Goal: Transaction & Acquisition: Purchase product/service

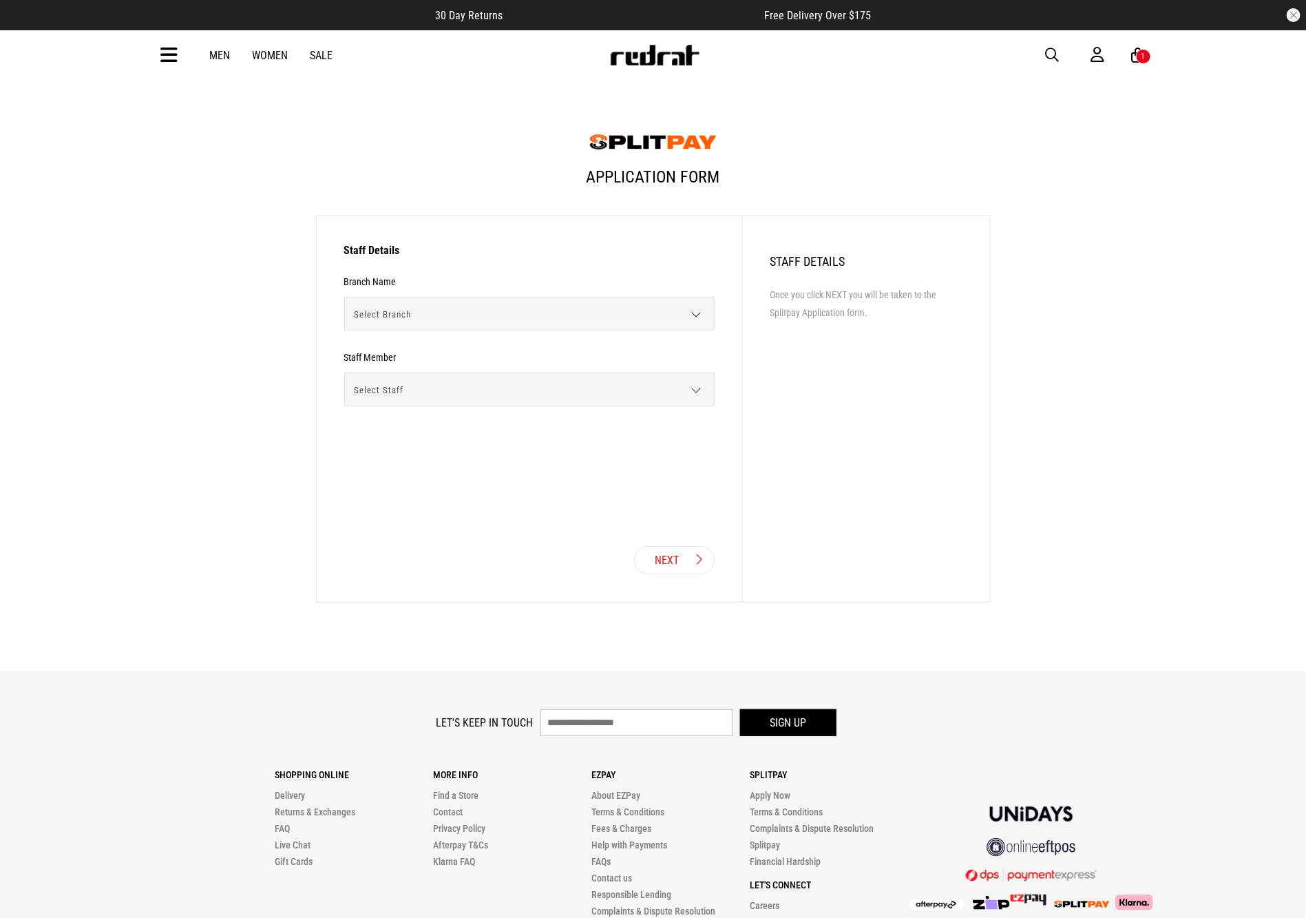
drag, startPoint x: 167, startPoint y: 59, endPoint x: 176, endPoint y: 79, distance: 22.3
click at [167, 59] on icon at bounding box center [169, 55] width 17 height 23
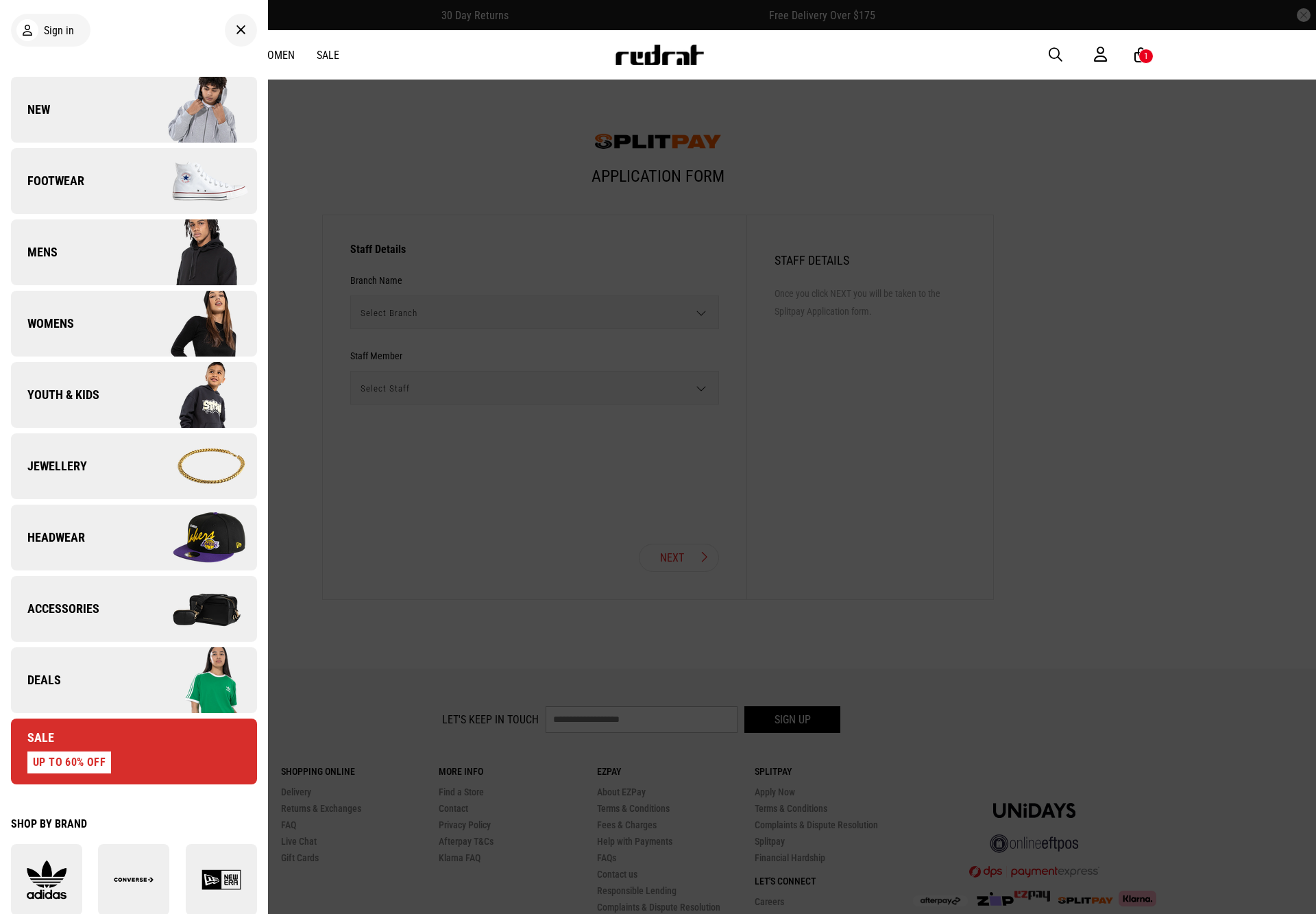
click at [110, 673] on link "Deals" at bounding box center [133, 680] width 246 height 66
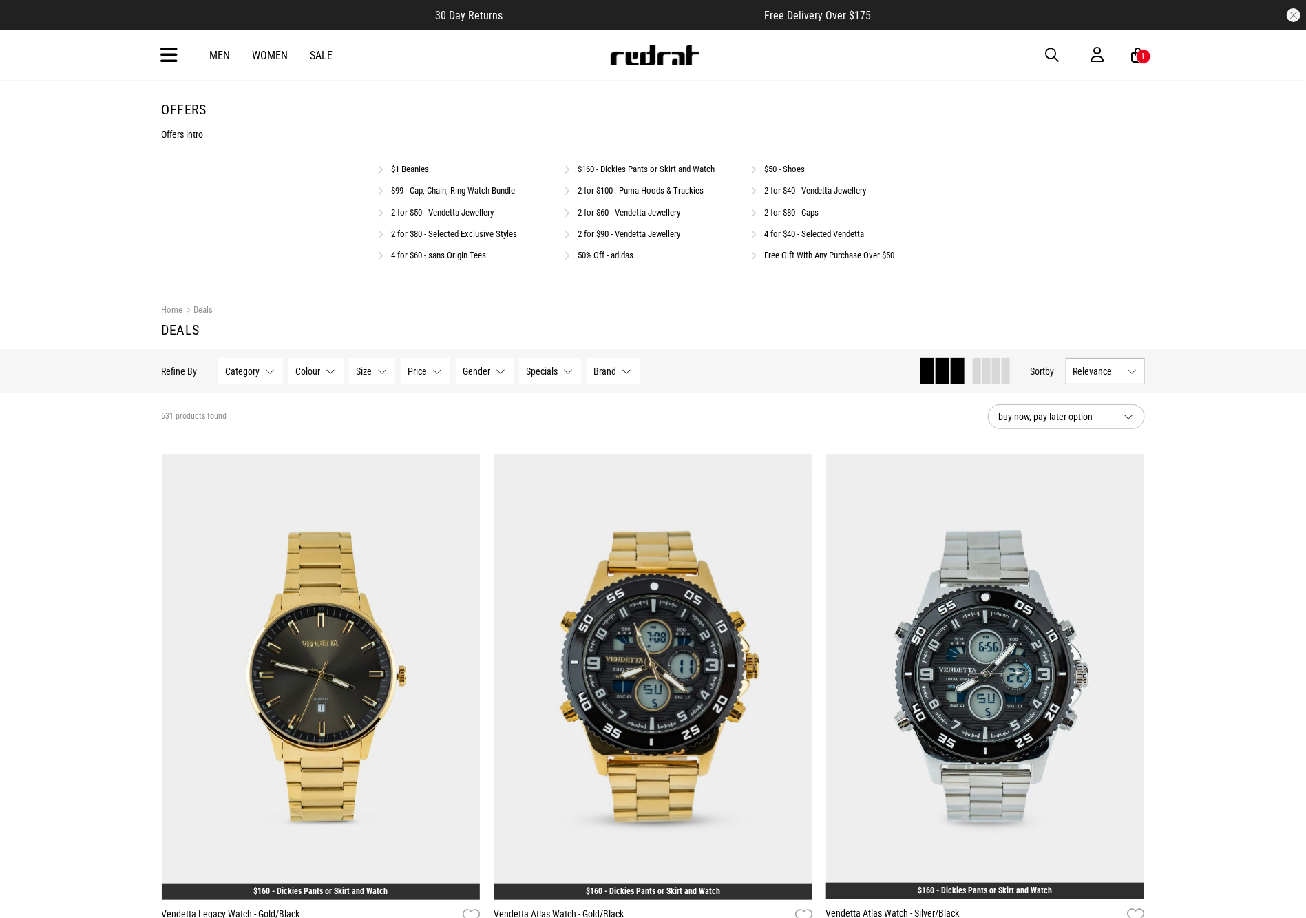
click at [790, 217] on link "2 for $80 - Caps" at bounding box center [791, 212] width 54 height 10
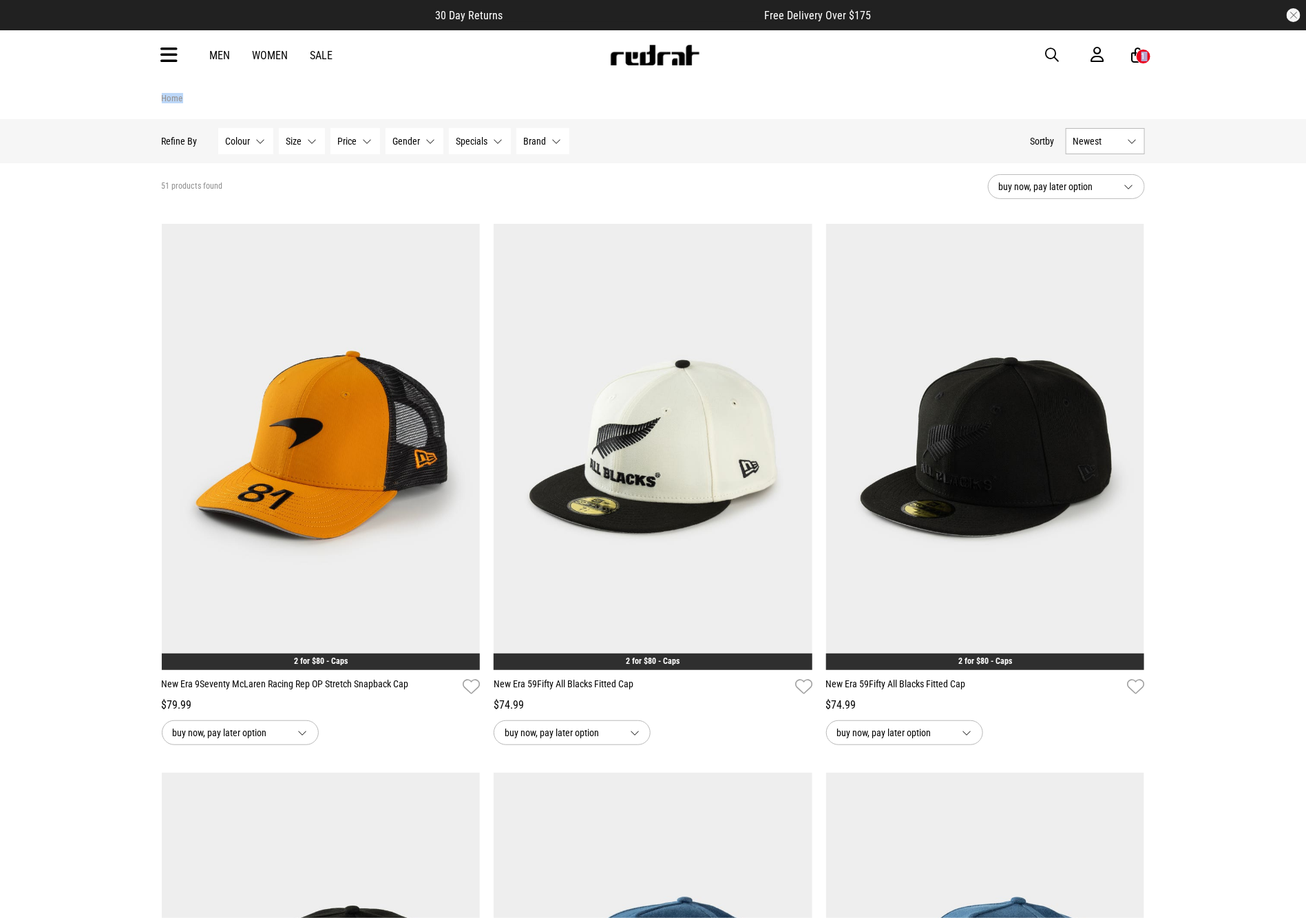
drag, startPoint x: 1302, startPoint y: 76, endPoint x: 1308, endPoint y: 85, distance: 9.9
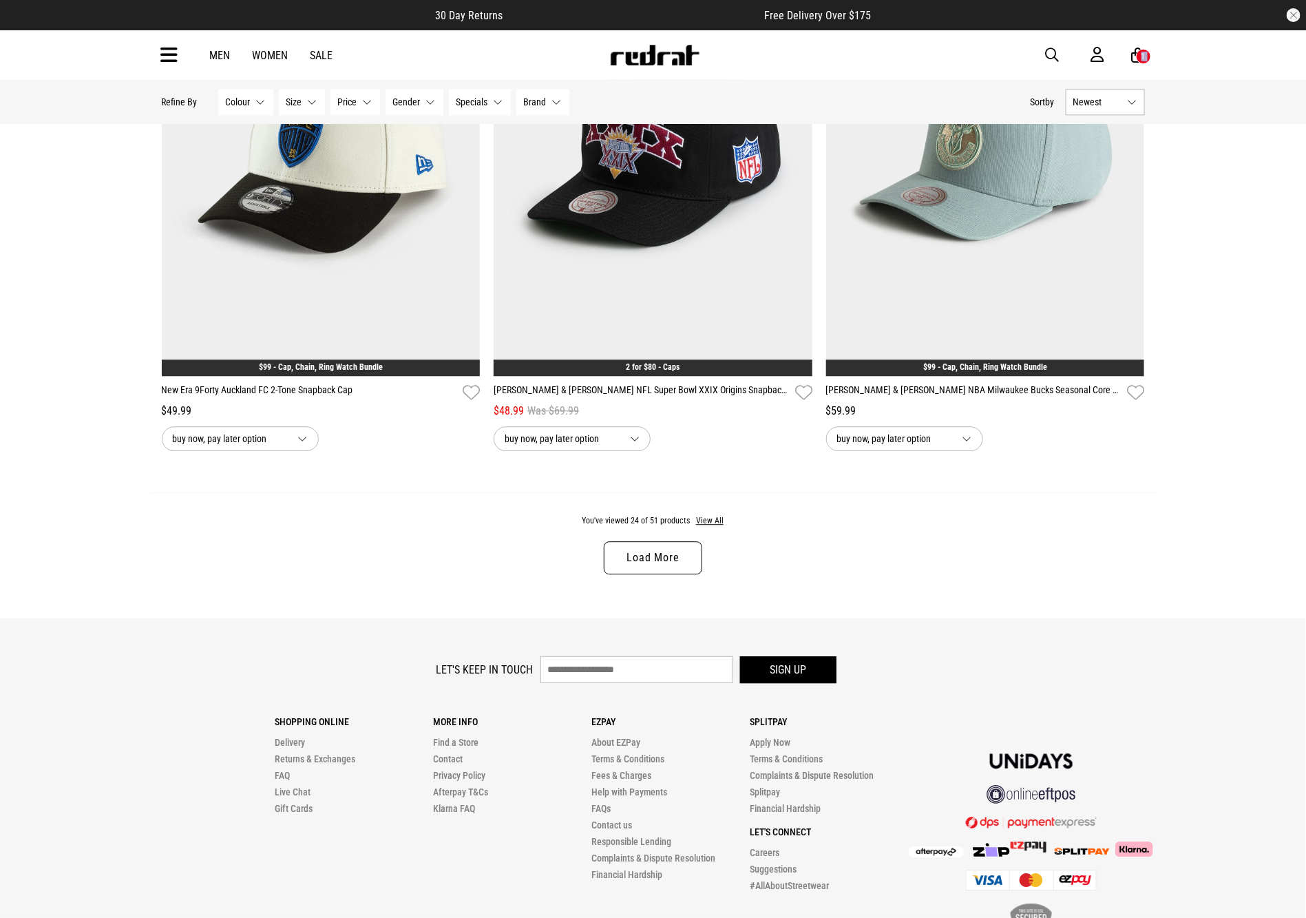
scroll to position [4118, 0]
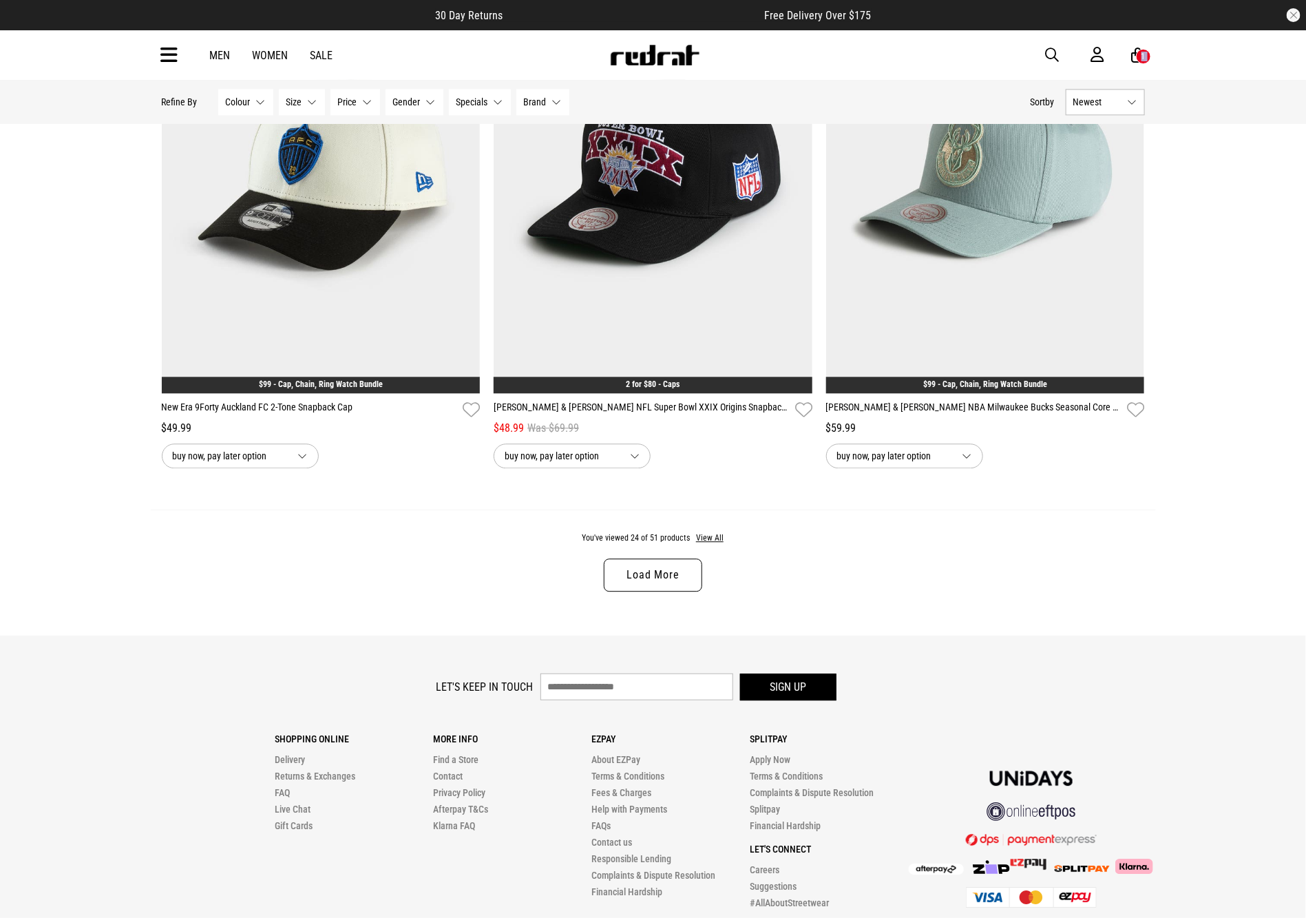
click at [656, 592] on link "Load More" at bounding box center [653, 575] width 98 height 33
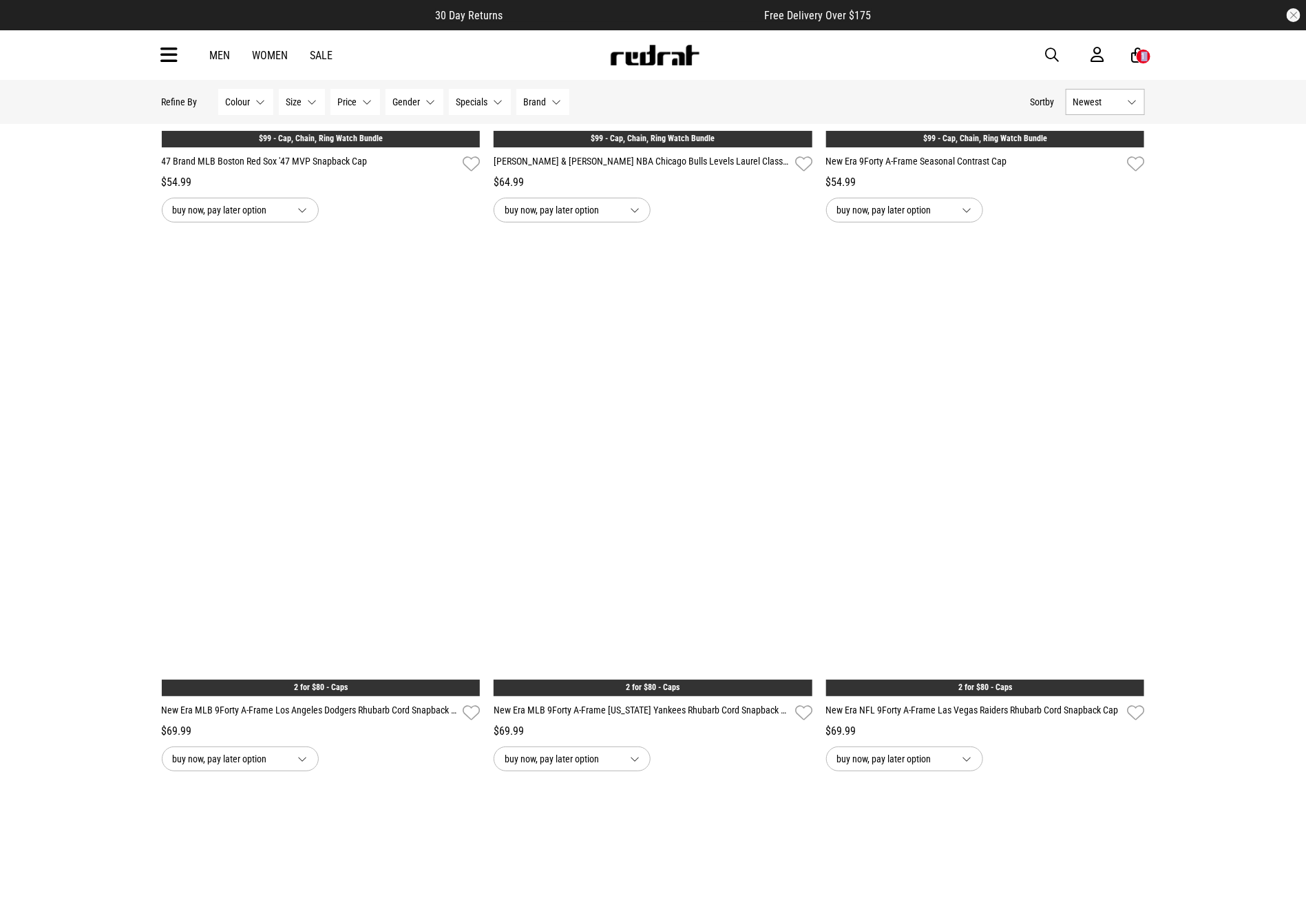
scroll to position [8633, 0]
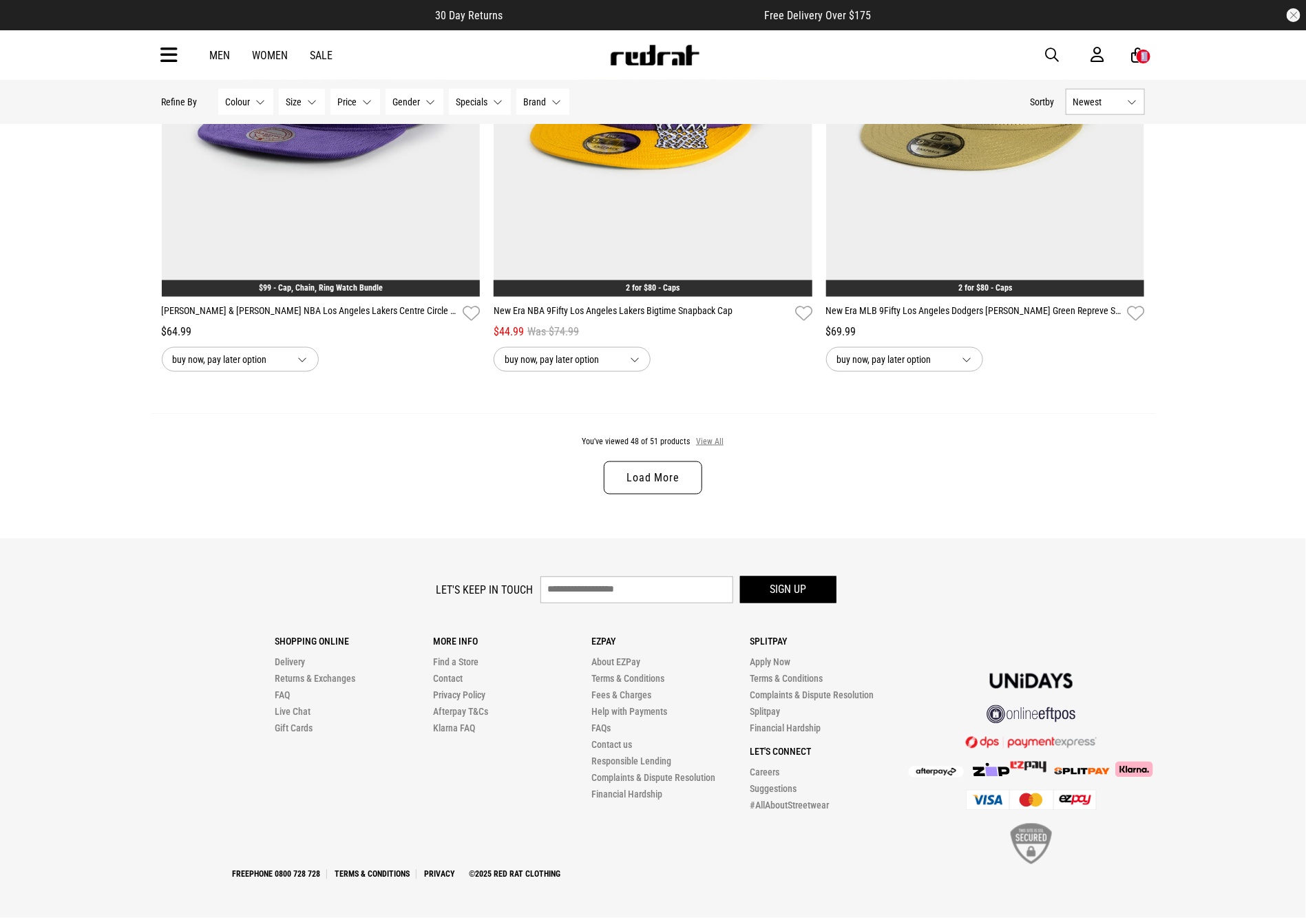
click at [705, 436] on button "View All" at bounding box center [710, 442] width 29 height 12
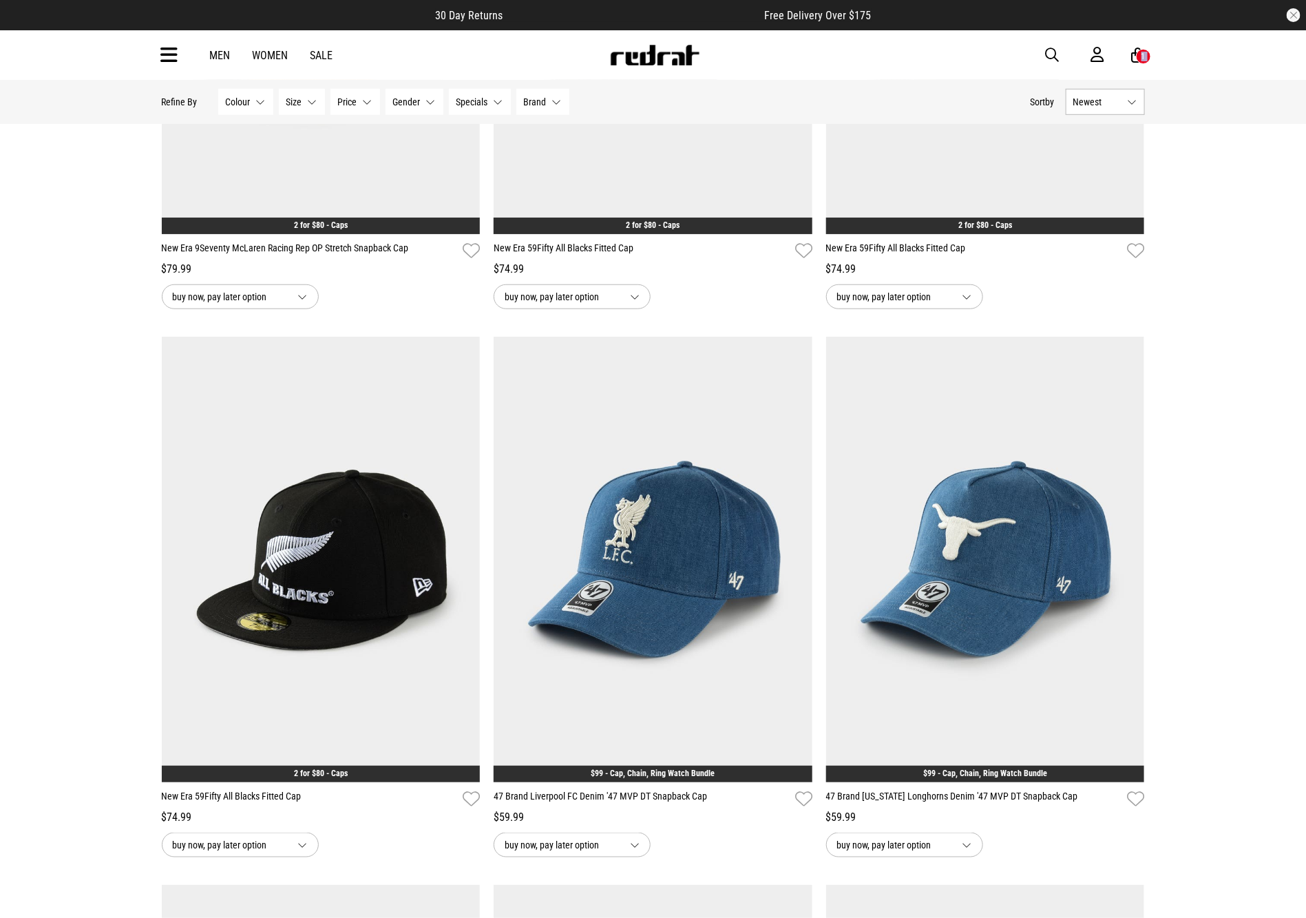
scroll to position [388, 0]
